Goal: Check status: Check status

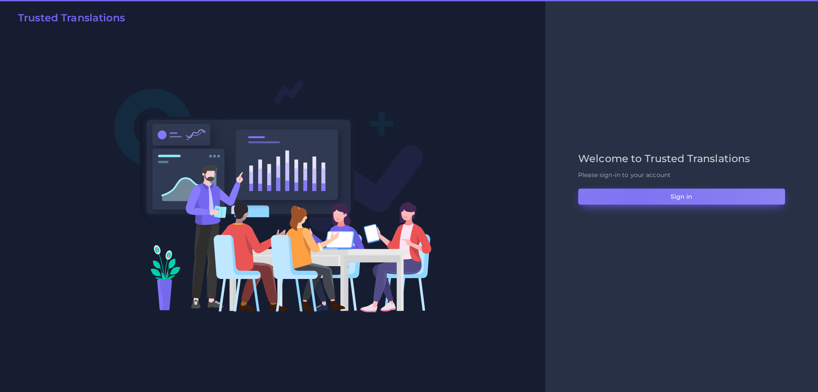
click at [636, 195] on button "Sign in" at bounding box center [681, 196] width 207 height 16
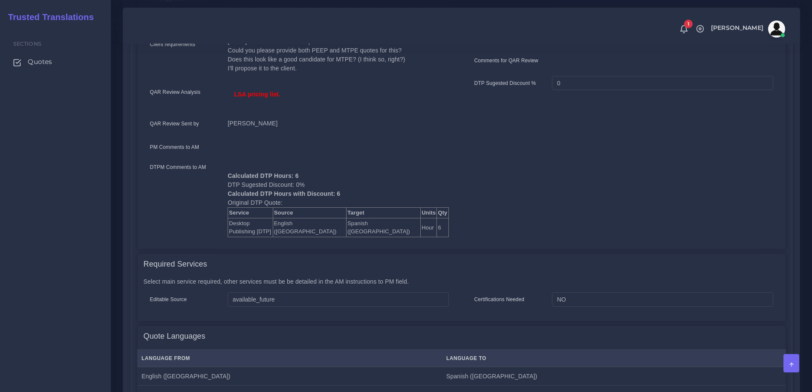
scroll to position [298, 0]
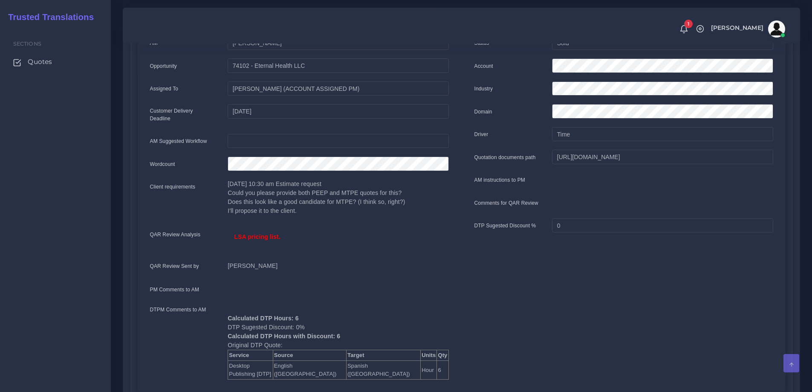
scroll to position [213, 0]
